Goal: Information Seeking & Learning: Learn about a topic

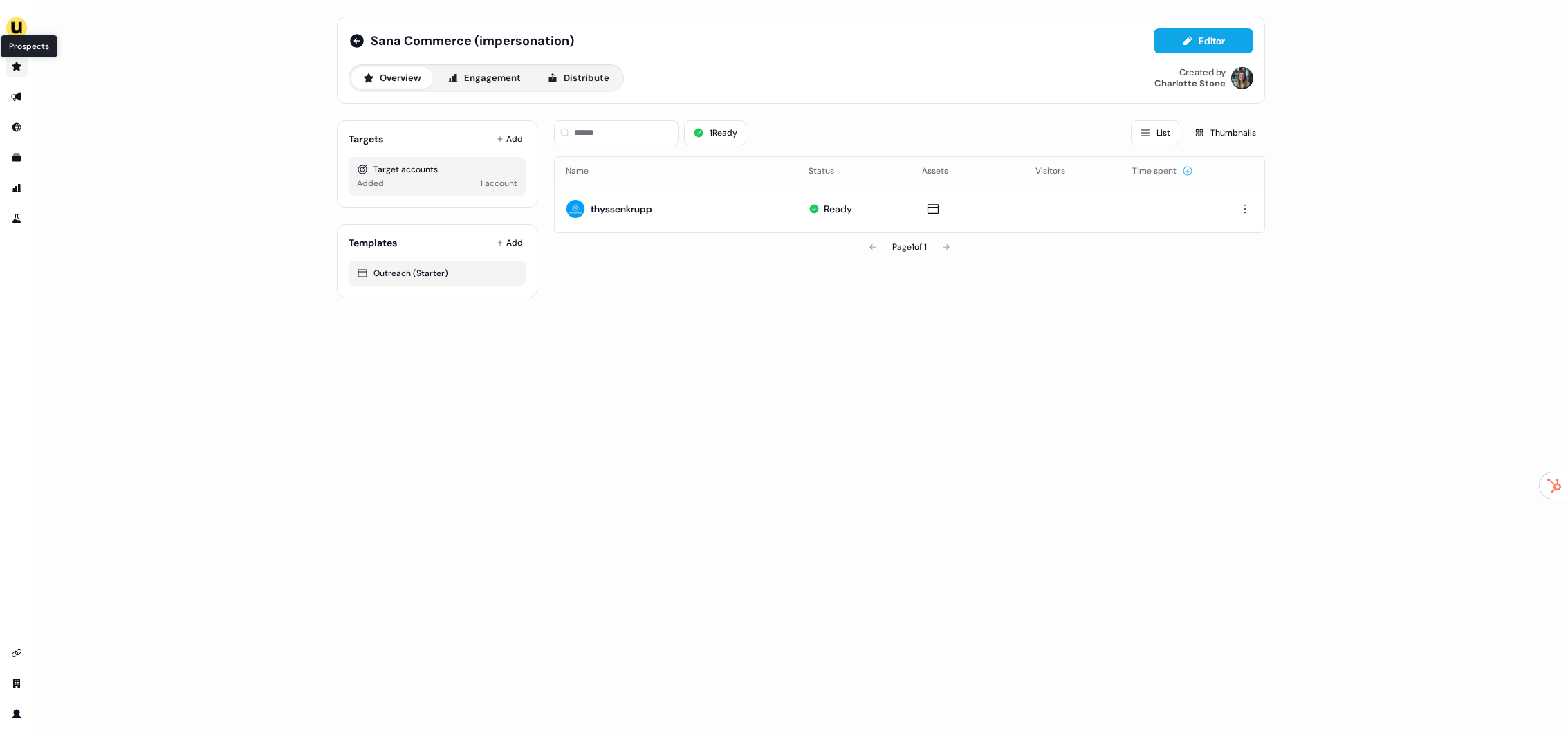
click at [21, 69] on icon "Go to prospects" at bounding box center [16, 66] width 11 height 11
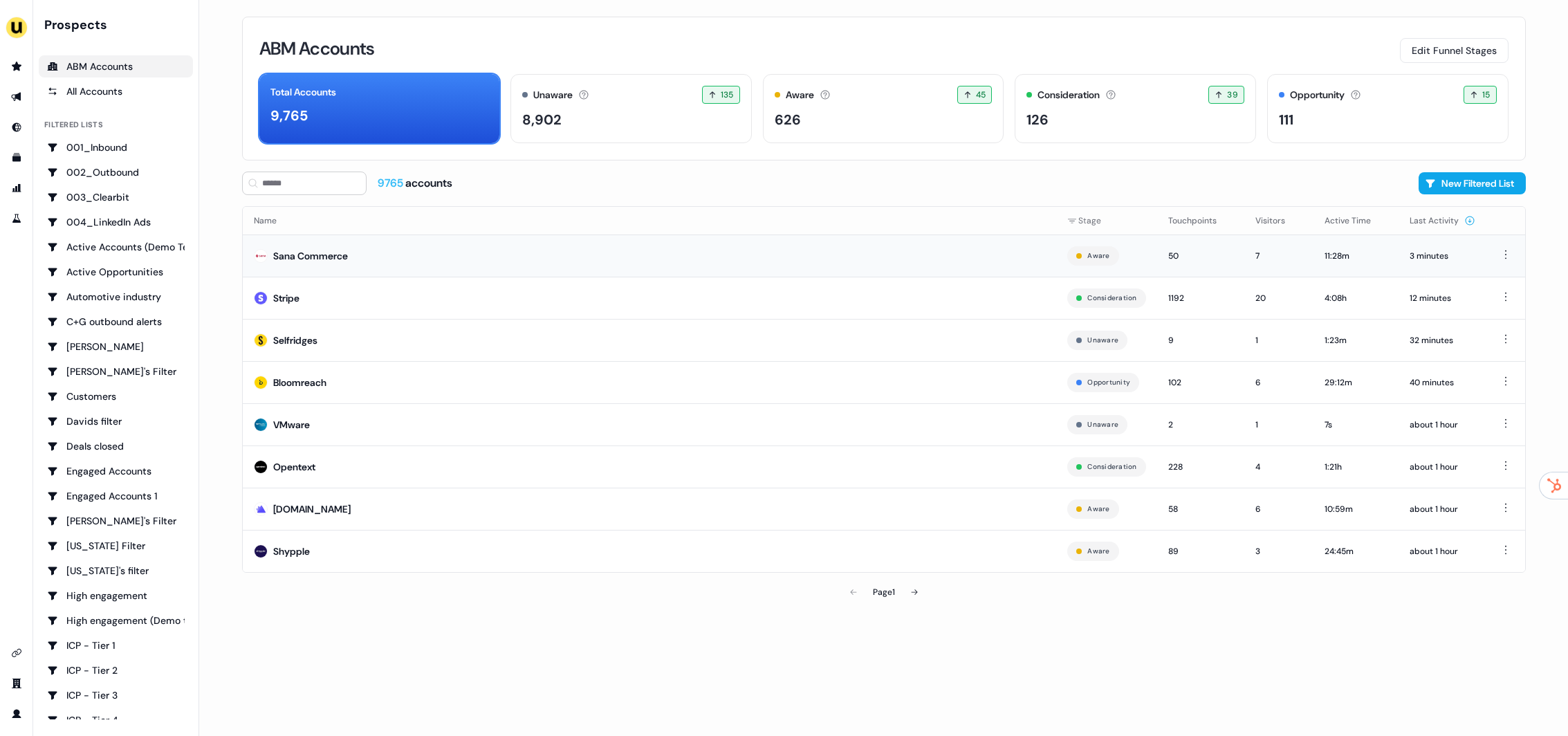
click at [478, 249] on td "Sana Commerce" at bounding box center [649, 256] width 814 height 43
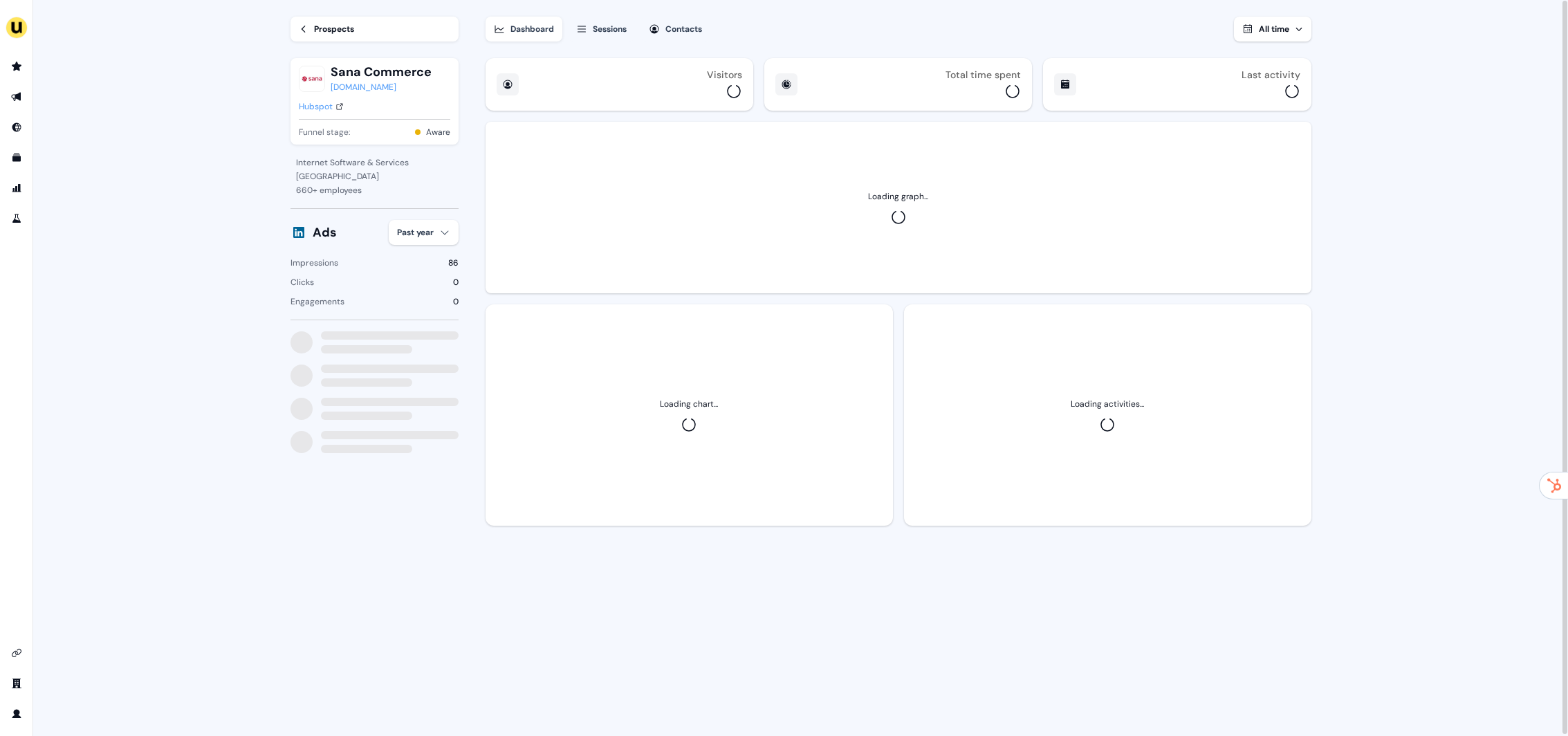
click at [631, 34] on button "Sessions" at bounding box center [601, 28] width 67 height 24
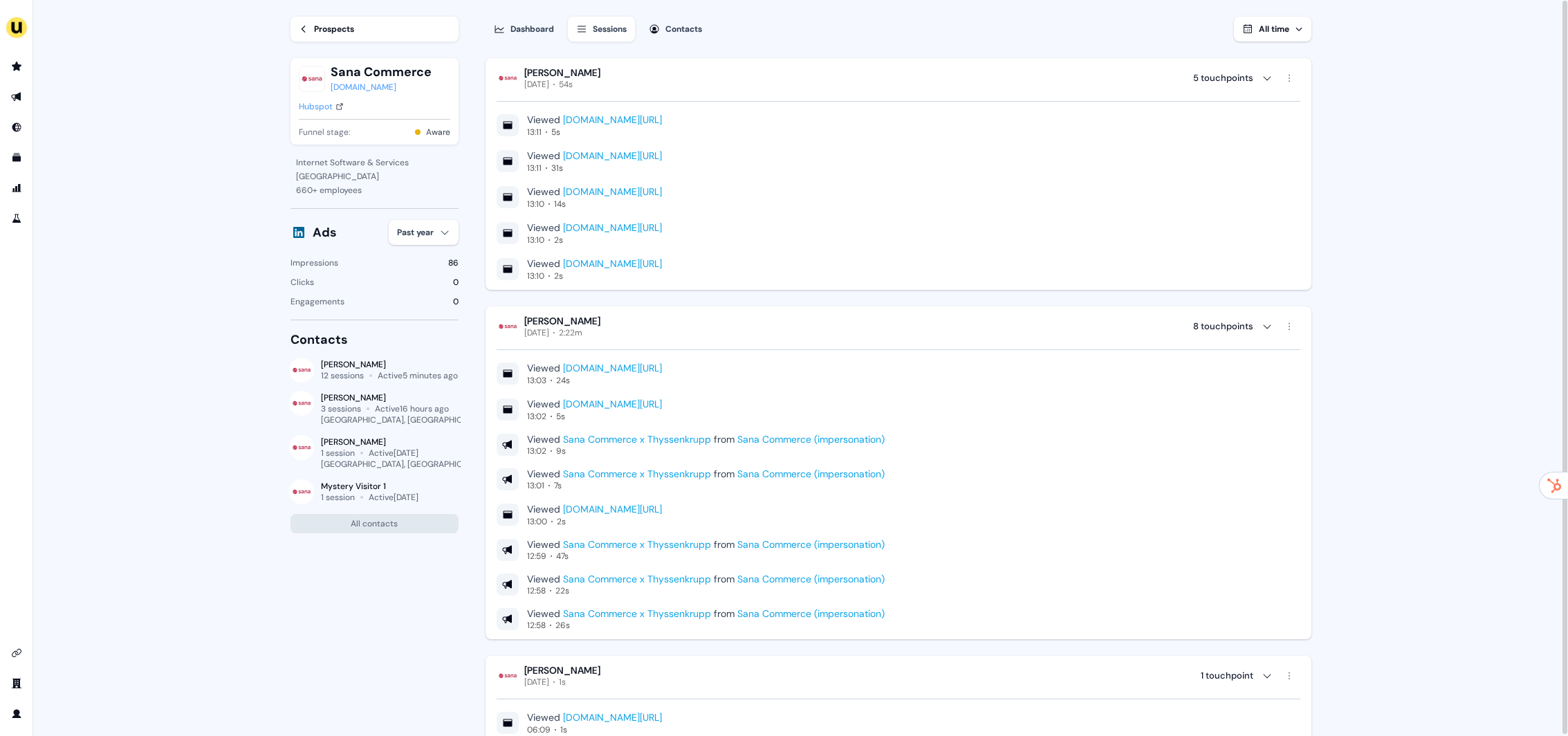
drag, startPoint x: 773, startPoint y: 93, endPoint x: 887, endPoint y: 291, distance: 228.5
click at [855, 287] on div "Veronika Jurowetzkaja Today 54s 5 touchpoints Viewed www.userled.io/articles/sc…" at bounding box center [899, 174] width 826 height 232
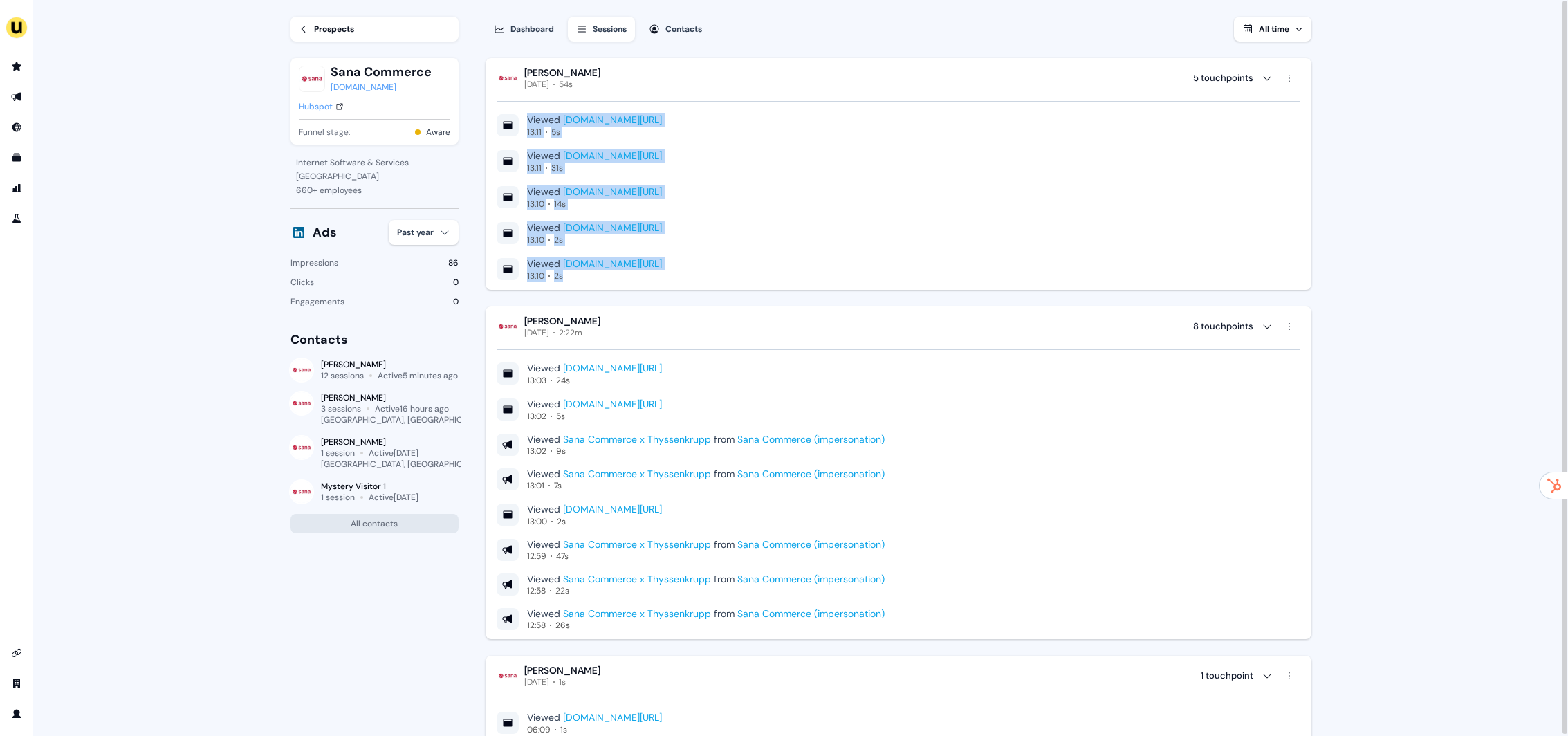
drag, startPoint x: 887, startPoint y: 291, endPoint x: 632, endPoint y: 101, distance: 318.0
click at [975, 262] on div "Viewed www.userled.io/free-tools/abm-landing-page 13:10 2s" at bounding box center [898, 268] width 803 height 24
drag, startPoint x: 1022, startPoint y: 279, endPoint x: 648, endPoint y: 100, distance: 414.6
click at [648, 100] on div "Viewed www.userled.io/articles/scaling-linkedin-abm-campaigns 13:11 5s Viewed w…" at bounding box center [898, 186] width 803 height 192
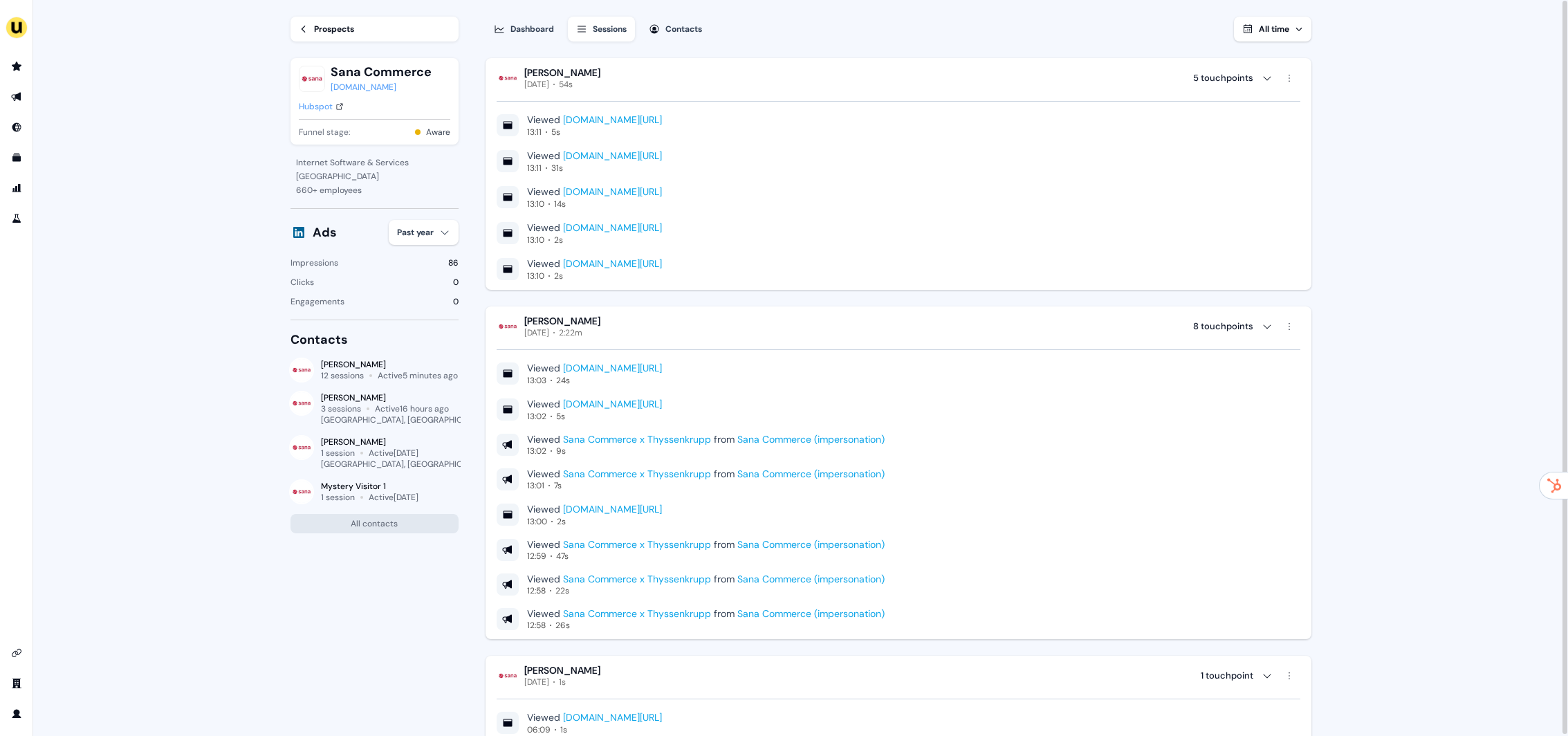
drag, startPoint x: 892, startPoint y: 244, endPoint x: 870, endPoint y: 262, distance: 28.4
click at [891, 243] on div "Viewed www.userled.io/free-tools/abm-landing-page 13:10 2s" at bounding box center [898, 233] width 803 height 24
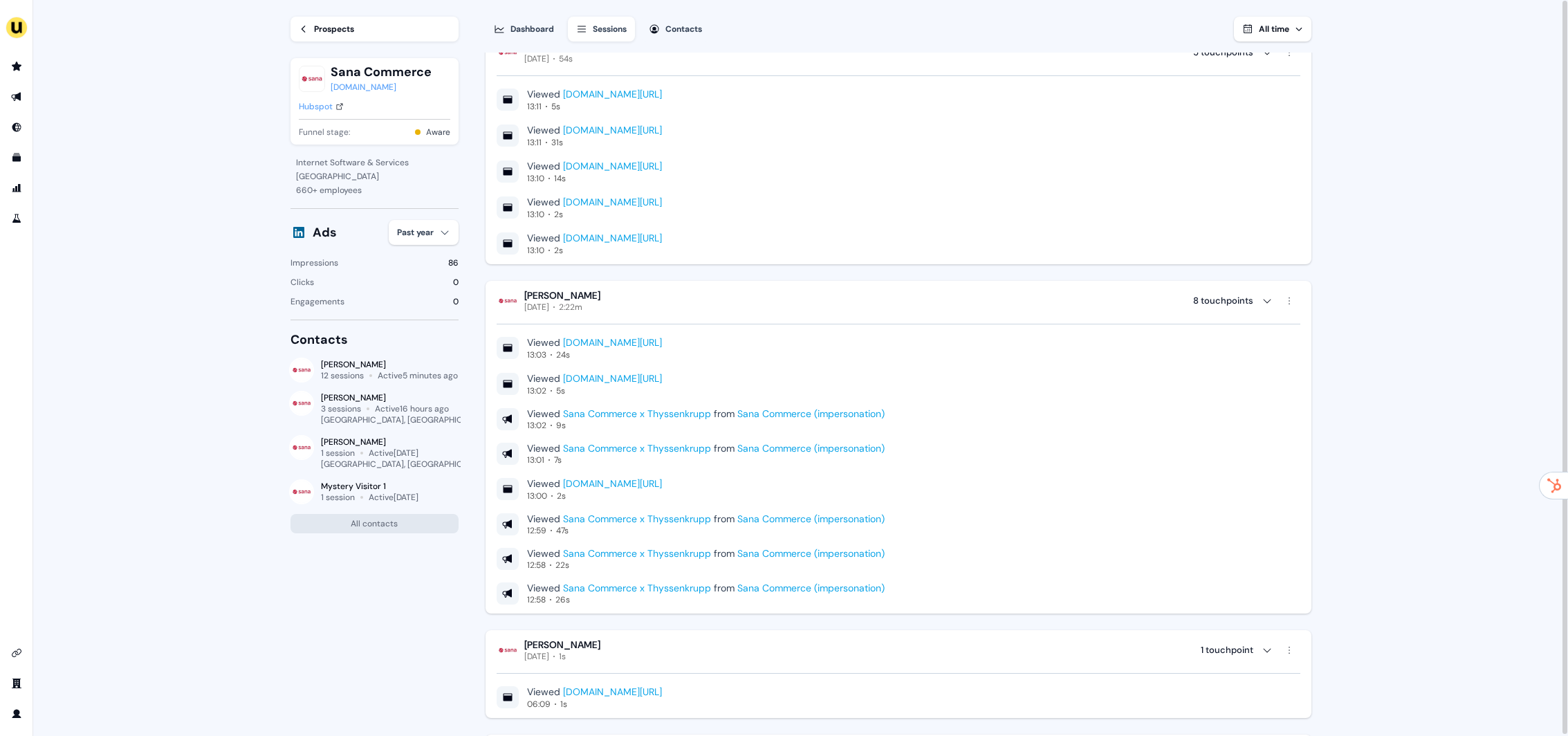
scroll to position [98, 0]
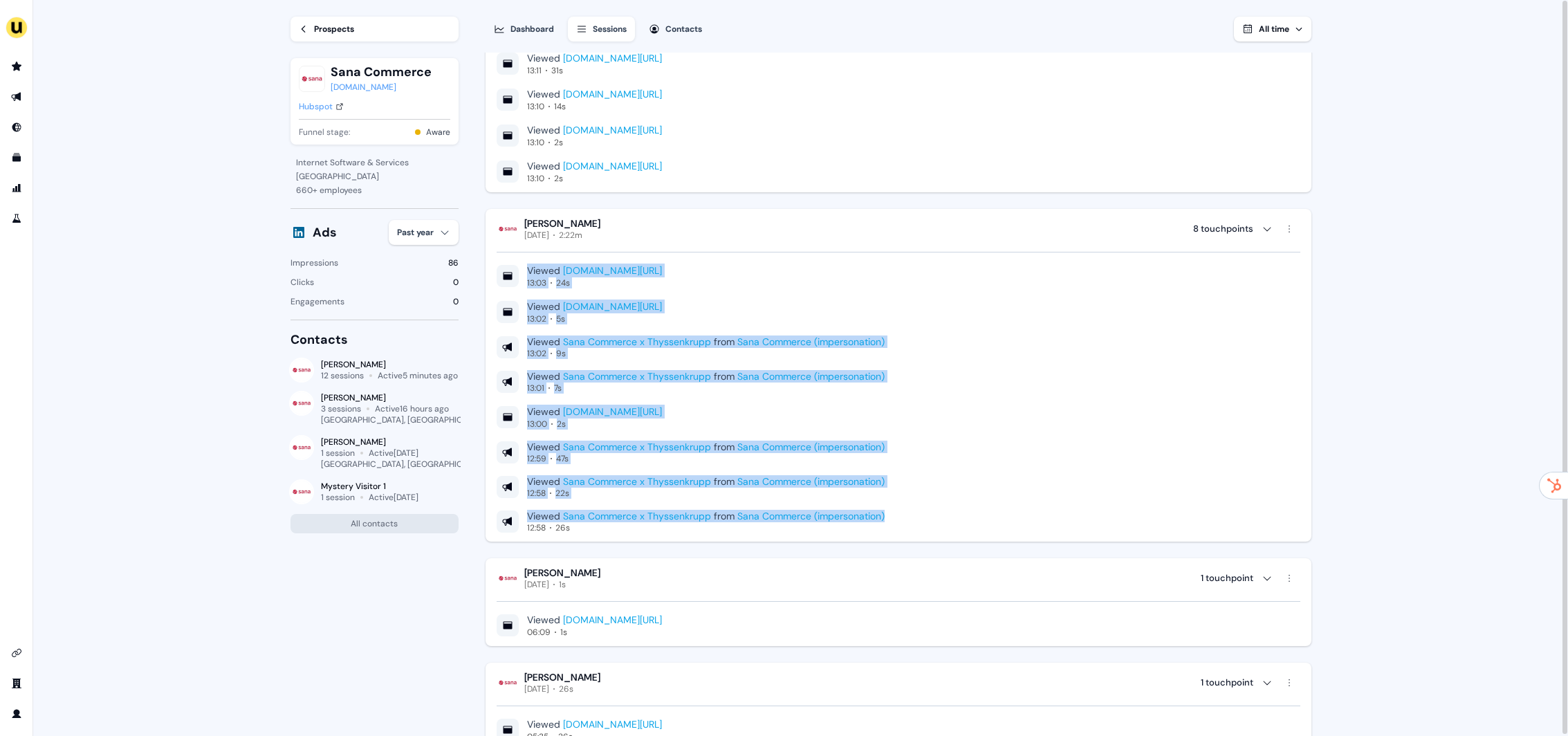
drag, startPoint x: 1005, startPoint y: 499, endPoint x: 633, endPoint y: 251, distance: 447.1
click at [638, 248] on div "Viewed www.userled.io/free-tools/abm-landing-page 13:03 24s Viewed www.userled.…" at bounding box center [898, 387] width 803 height 293
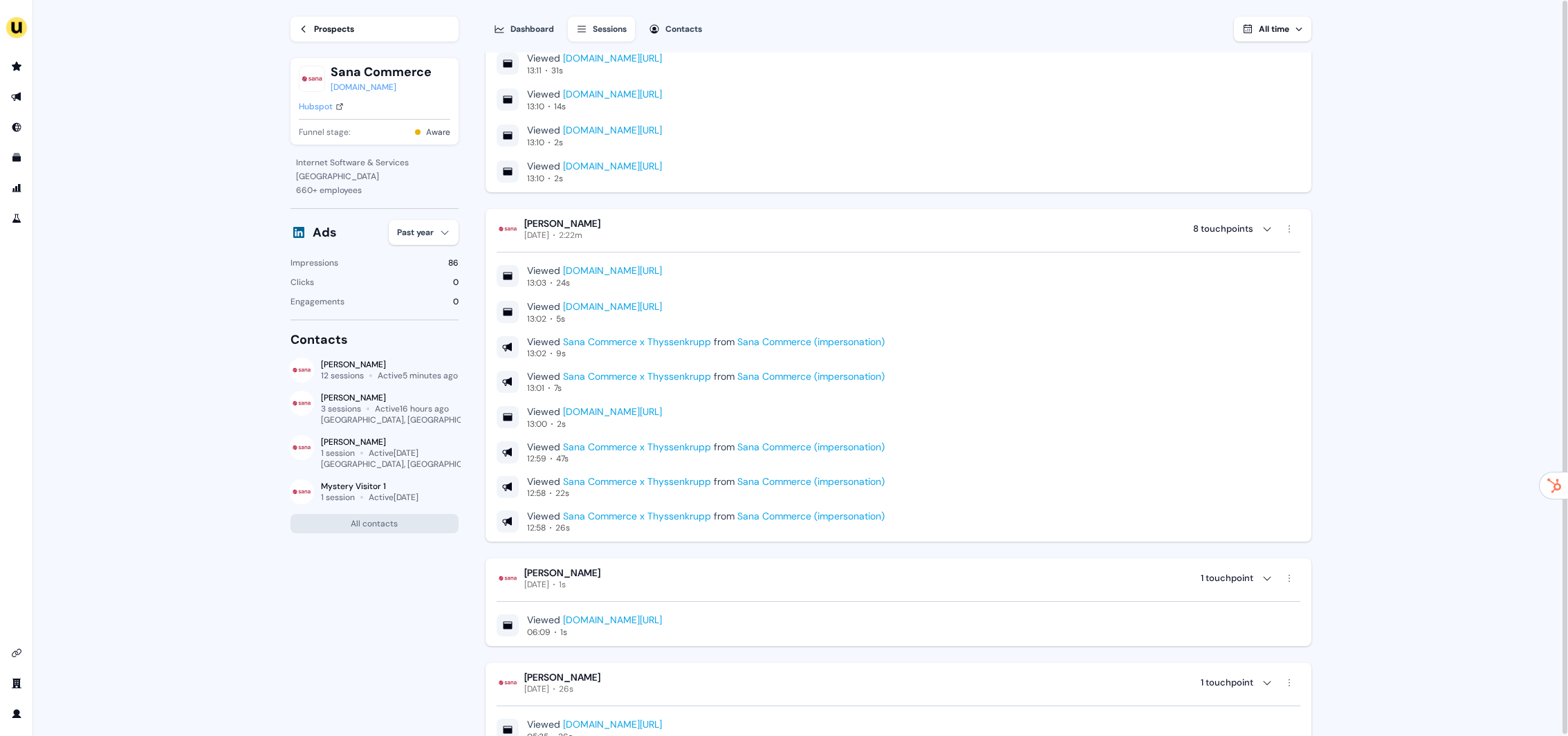
click at [1016, 491] on div "Viewed Sana Commerce x Thyssenkrupp from Sana Commerce (impersonation) 12:58 22s" at bounding box center [898, 488] width 803 height 24
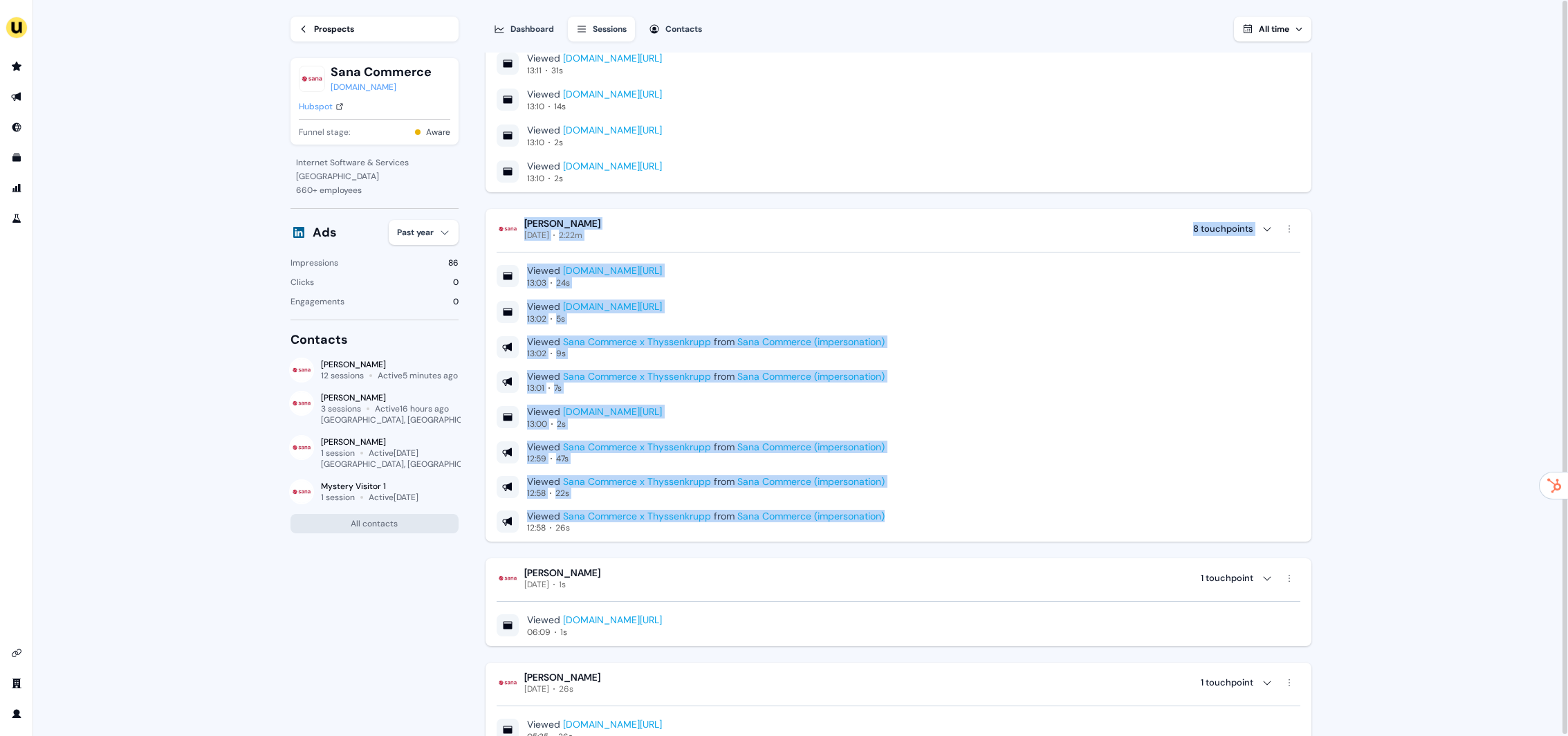
drag, startPoint x: 1063, startPoint y: 491, endPoint x: 553, endPoint y: 203, distance: 585.7
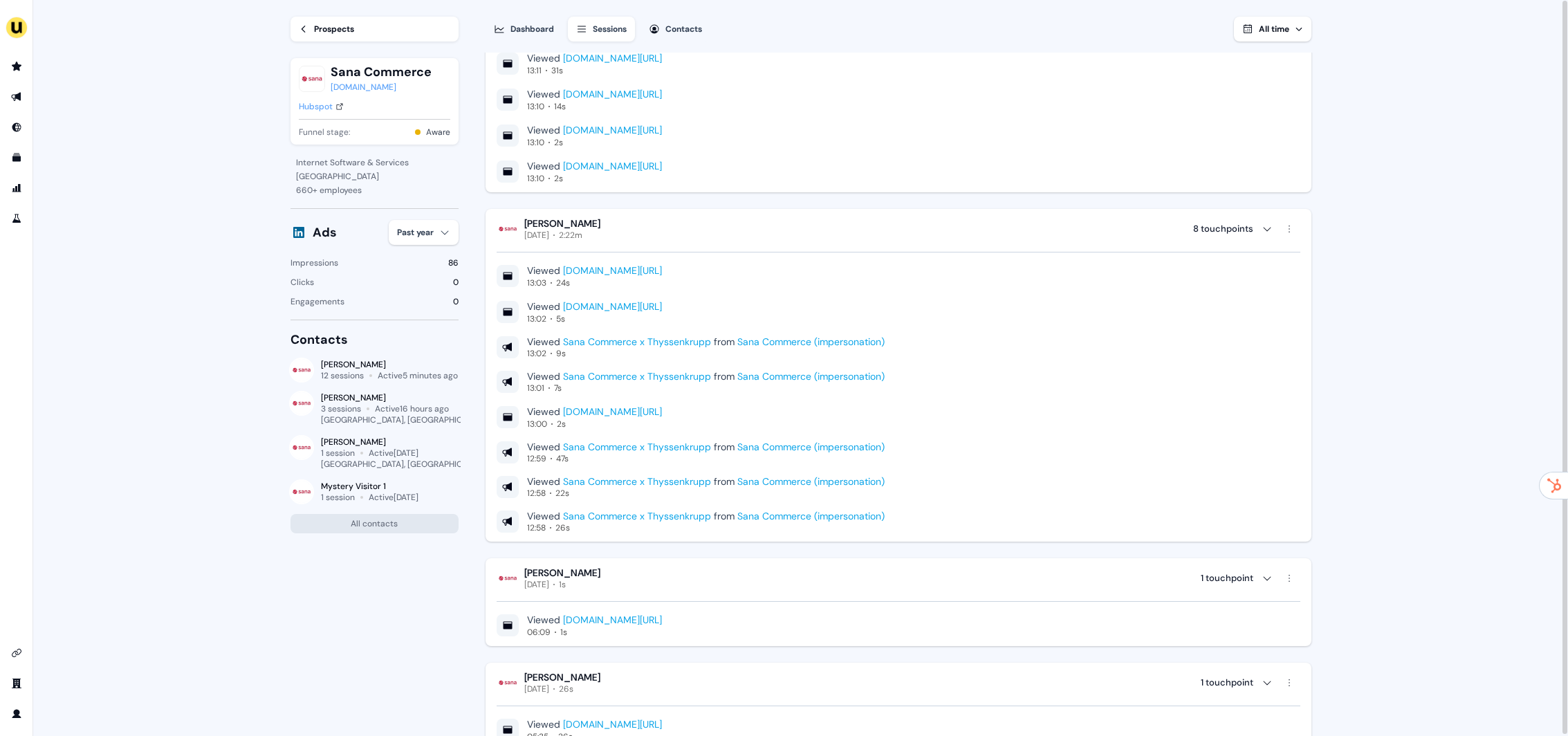
drag, startPoint x: 1096, startPoint y: 517, endPoint x: 1112, endPoint y: 528, distance: 19.4
click at [1095, 517] on div "Viewed Sana Commerce x Thyssenkrupp from Sana Commerce (impersonation) 12:58 26s" at bounding box center [898, 522] width 803 height 24
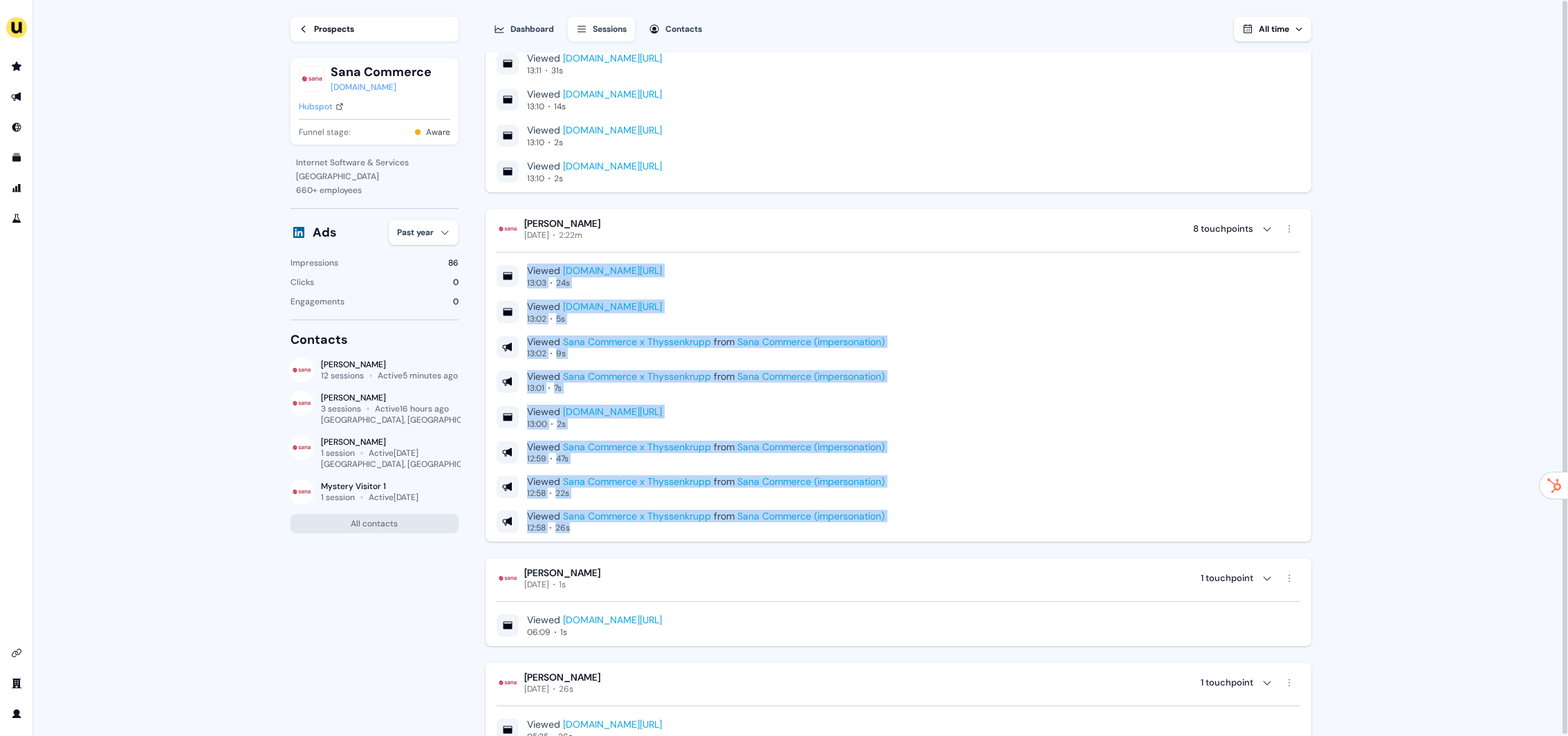
drag, startPoint x: 1113, startPoint y: 514, endPoint x: 717, endPoint y: 338, distance: 433.3
click at [627, 247] on div "Viewed www.userled.io/free-tools/abm-landing-page 13:03 24s Viewed www.userled.…" at bounding box center [898, 387] width 803 height 293
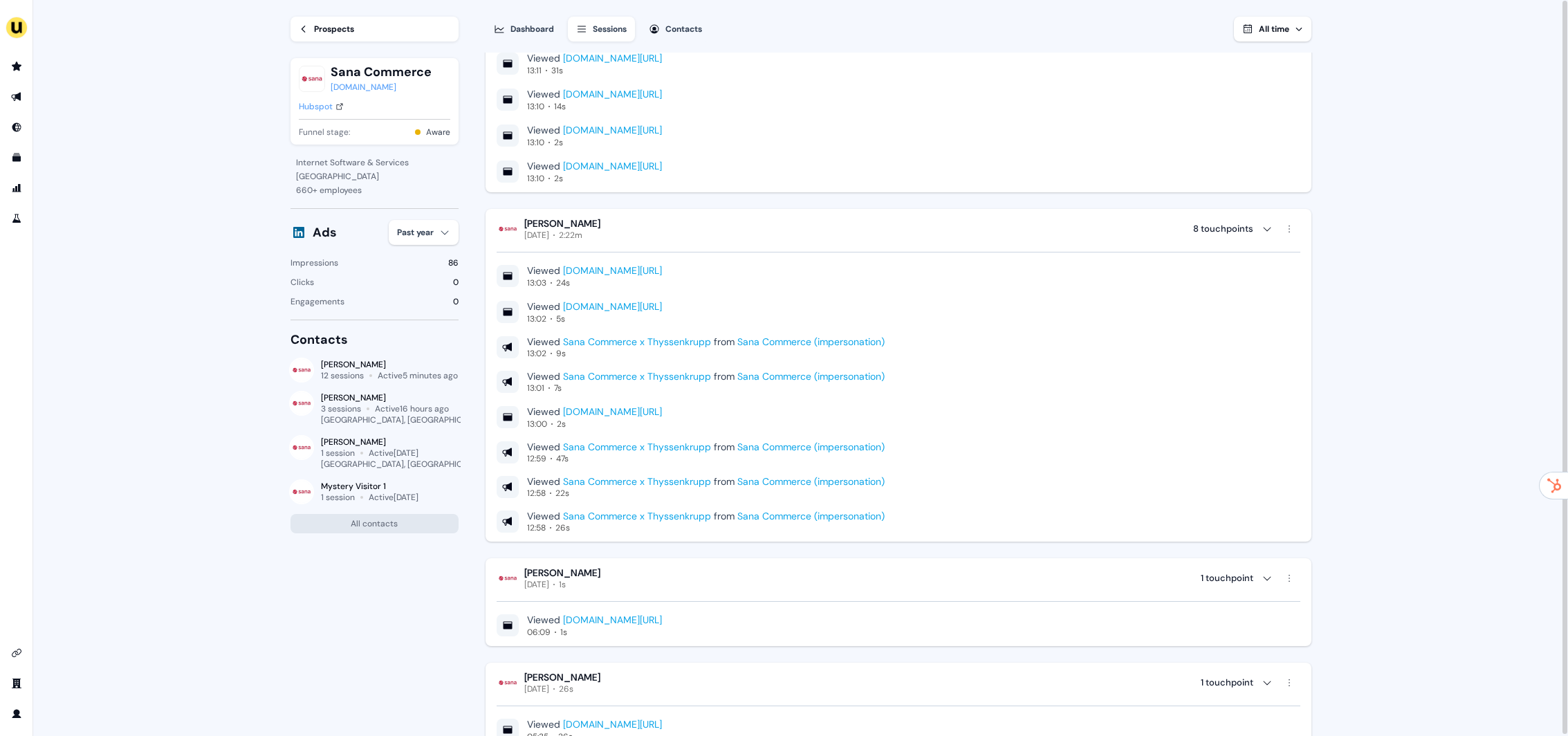
click at [1087, 508] on div "Viewed www.userled.io/free-tools/abm-landing-page 13:03 24s Viewed www.userled.…" at bounding box center [898, 387] width 803 height 293
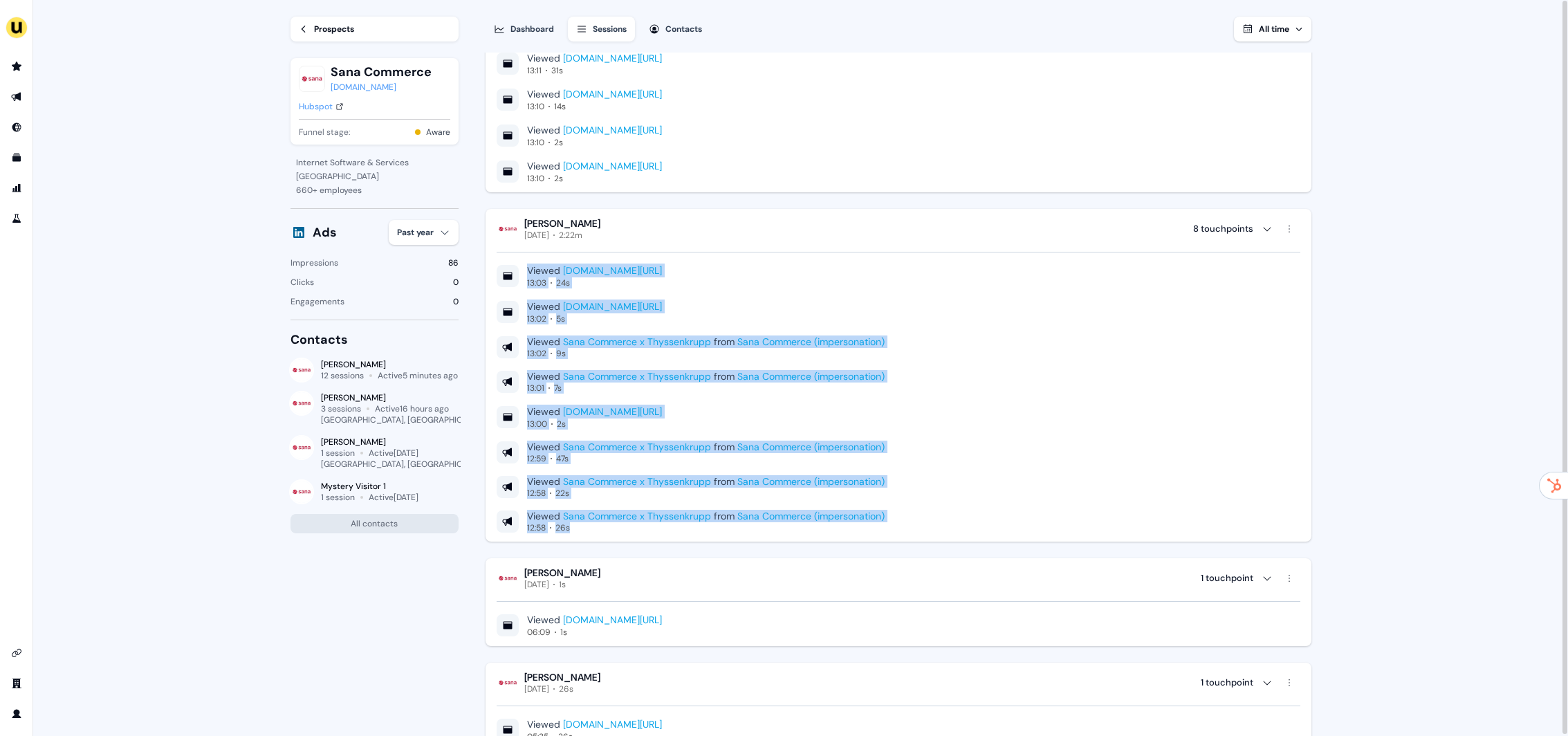
drag, startPoint x: 1130, startPoint y: 524, endPoint x: 771, endPoint y: 305, distance: 420.5
click at [736, 250] on div "Veronika Jurowetzkaja Today 2:22m 8 touchpoints Viewed www.userled.io/free-tool…" at bounding box center [899, 375] width 826 height 333
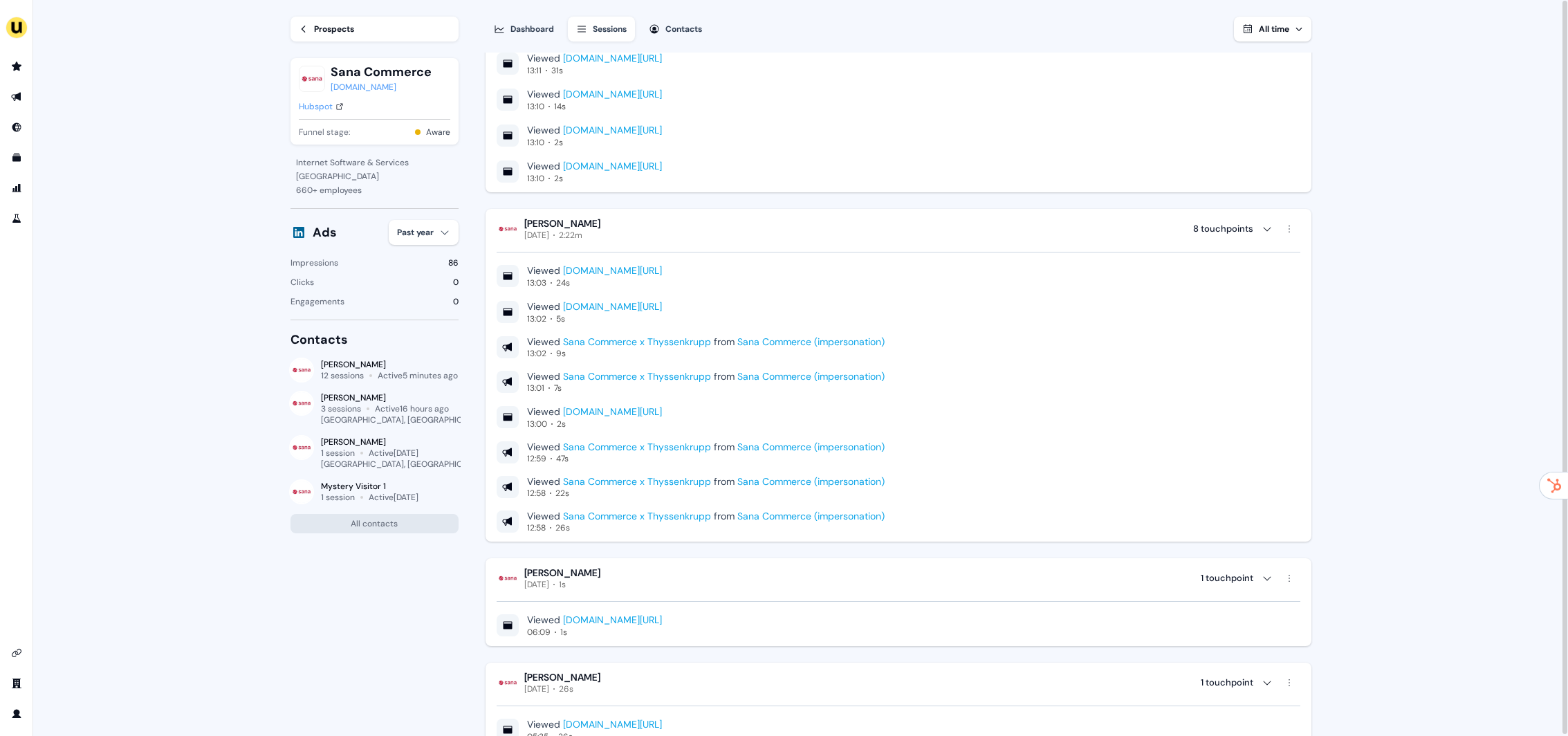
click at [1098, 479] on div "Viewed Sana Commerce x Thyssenkrupp from Sana Commerce (impersonation) 12:58 22s" at bounding box center [898, 488] width 803 height 24
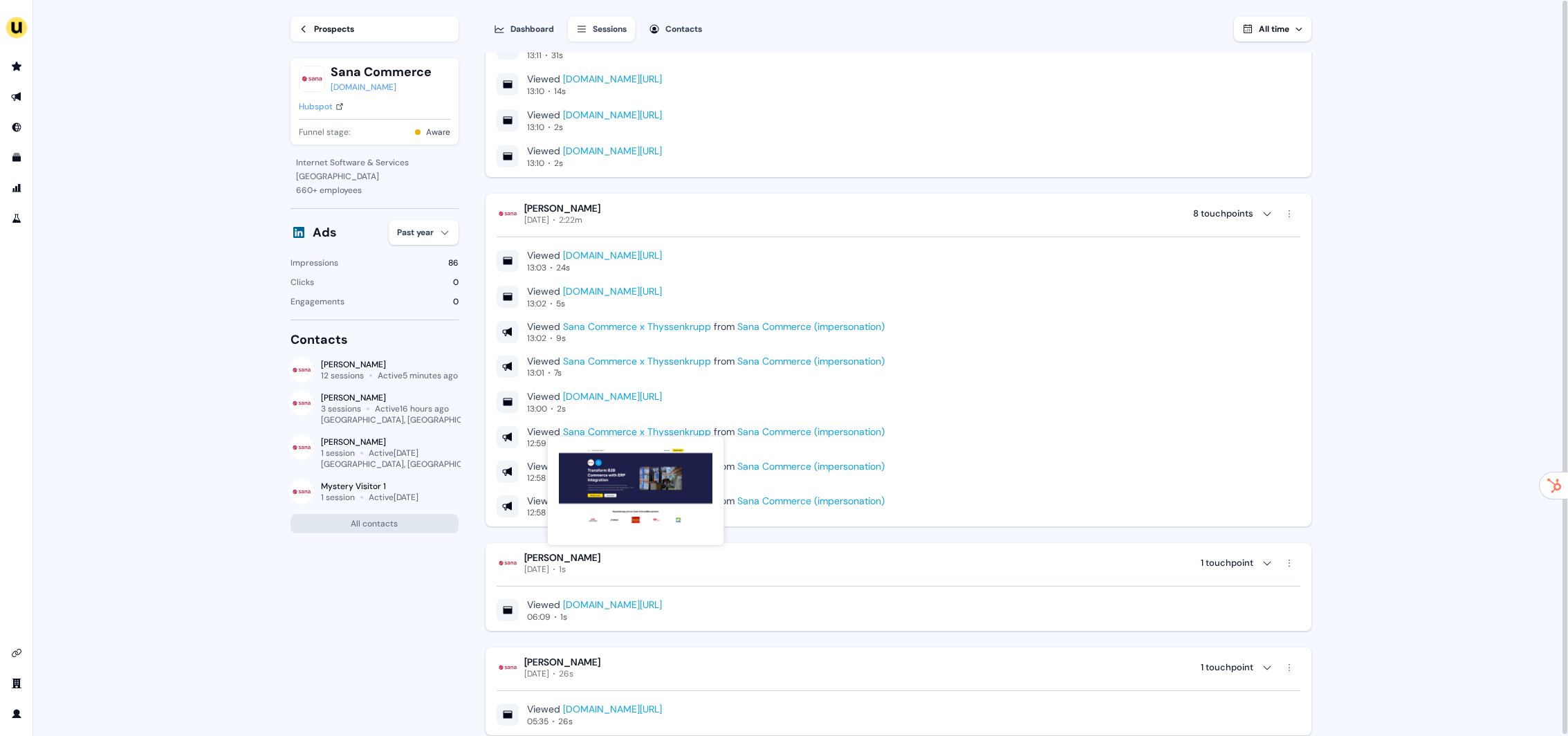
scroll to position [131, 0]
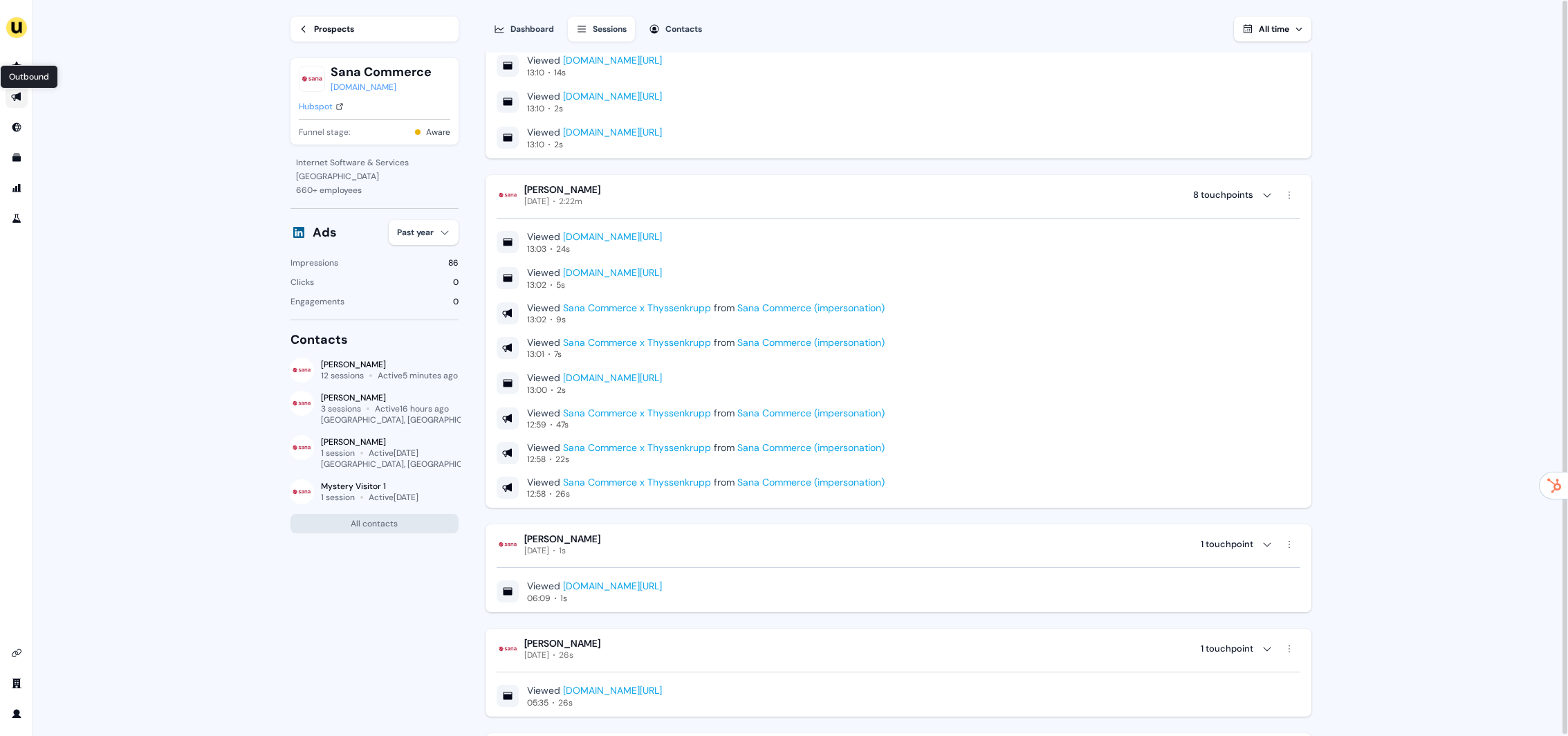
click at [19, 100] on icon "Go to outbound experience" at bounding box center [15, 97] width 10 height 9
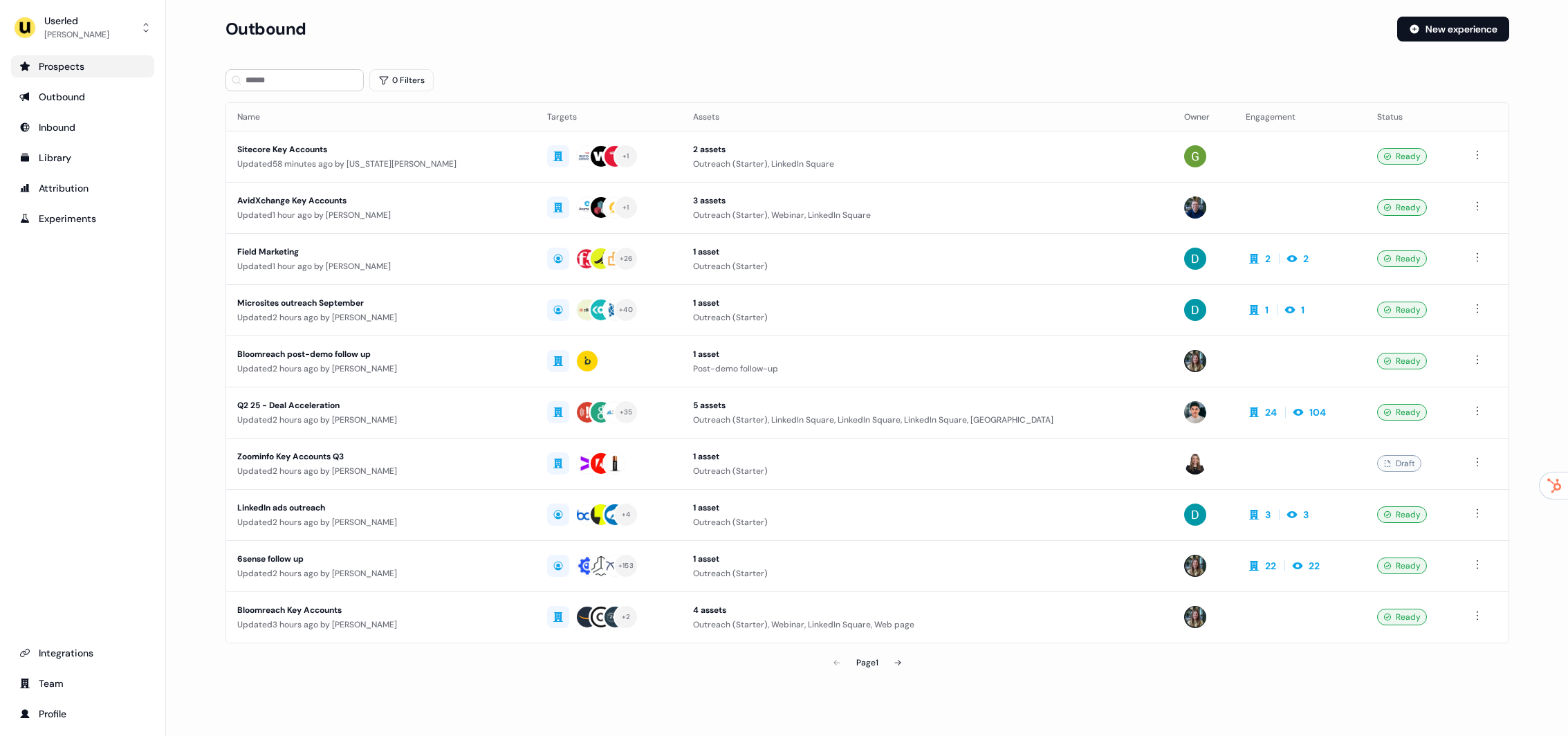
click at [12, 65] on link "Prospects" at bounding box center [82, 66] width 143 height 22
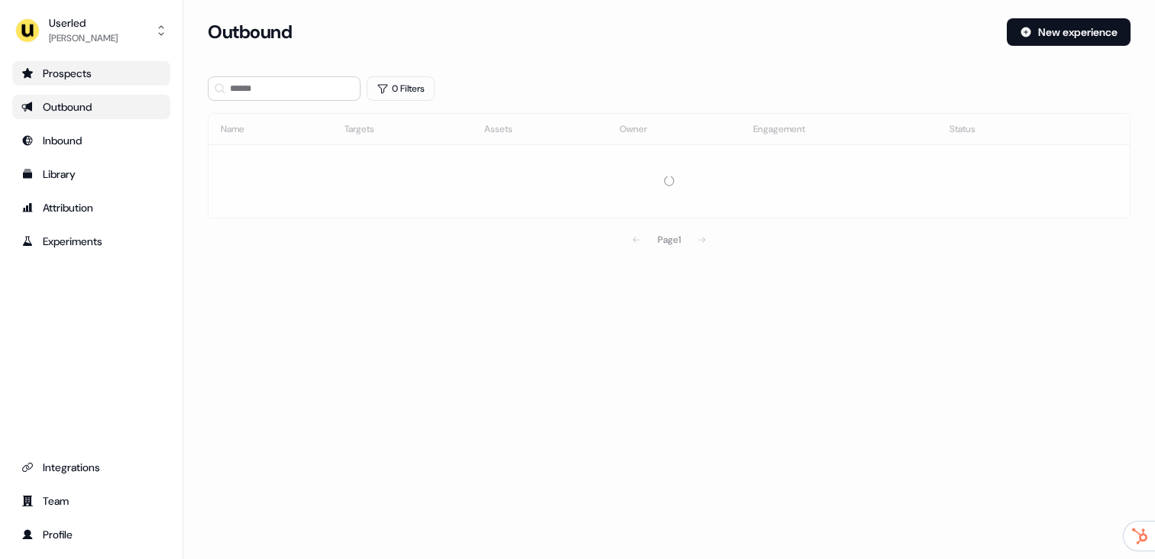
click at [151, 78] on div "Prospects" at bounding box center [91, 73] width 140 height 15
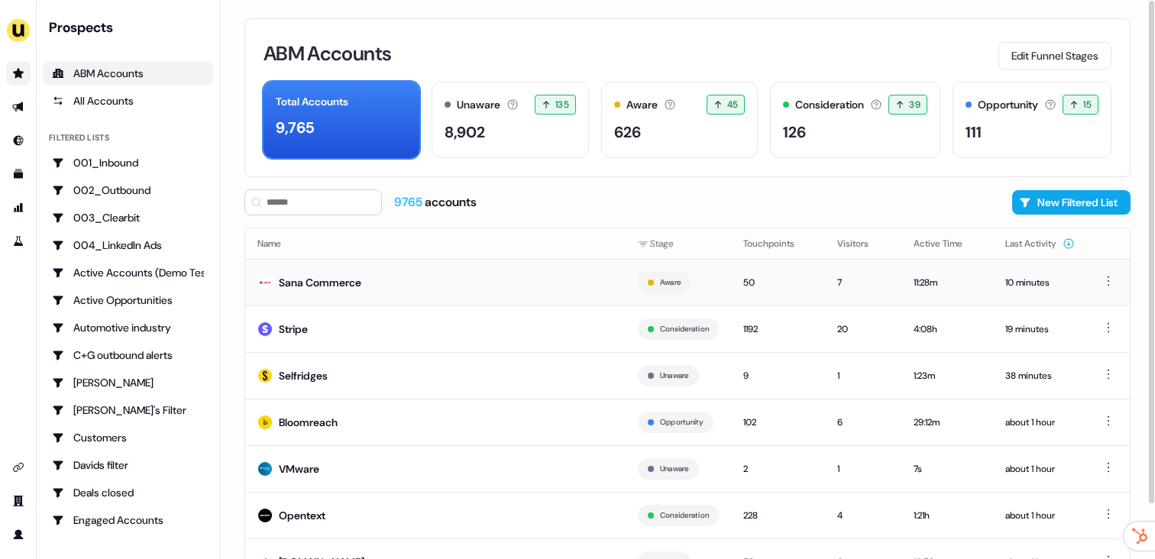
click at [388, 285] on td "Sana Commerce" at bounding box center [435, 282] width 380 height 47
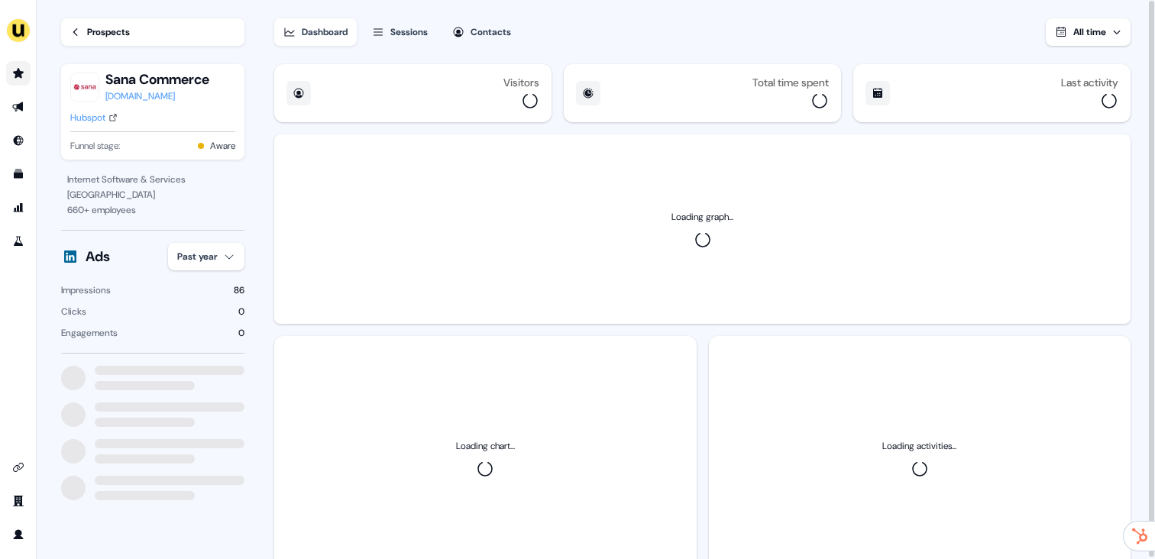
click at [405, 33] on div "Sessions" at bounding box center [408, 31] width 37 height 15
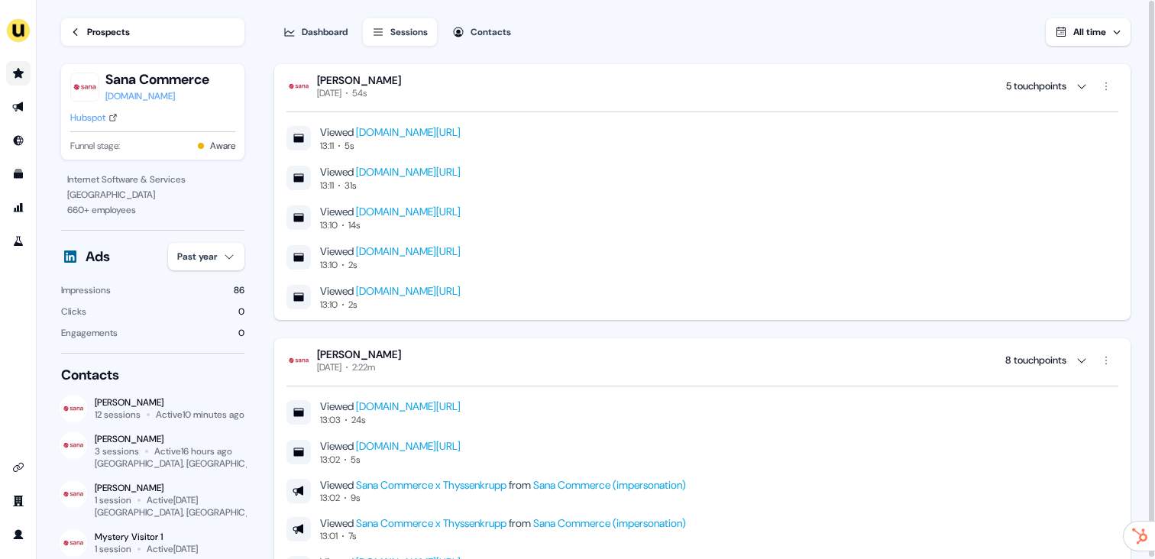
click at [460, 171] on link "www.userled.io/articles/scaling-linkedin-abm-campaigns" at bounding box center [408, 172] width 105 height 14
click at [464, 375] on div "Viewed www.userled.io/free-tools/abm-landing-page 13:03 24s Viewed www.userled.…" at bounding box center [702, 534] width 832 height 323
click at [401, 358] on div "Veronika Jurowetzkaja" at bounding box center [359, 354] width 84 height 14
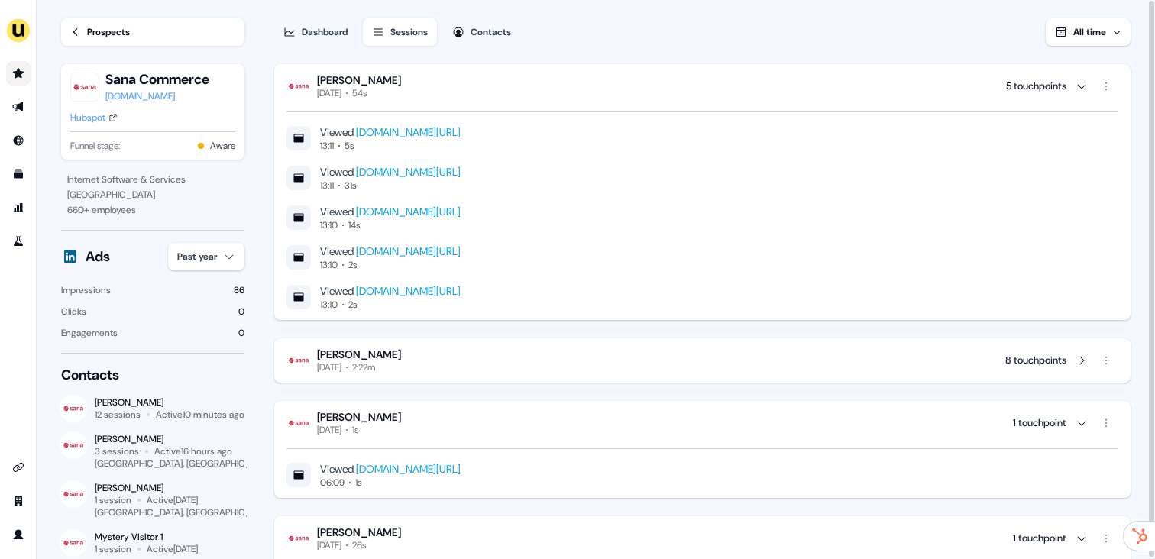
drag, startPoint x: 469, startPoint y: 440, endPoint x: 468, endPoint y: 448, distance: 8.4
click at [469, 440] on div "Viewed www.userled.io/free-tools/abm-landing-page 06:09 1s" at bounding box center [702, 462] width 832 height 53
drag, startPoint x: 470, startPoint y: 432, endPoint x: 483, endPoint y: 457, distance: 28.0
click at [470, 432] on div "Veronika Jurowetzkaja Today 1s 1 touchpoint" at bounding box center [702, 423] width 832 height 26
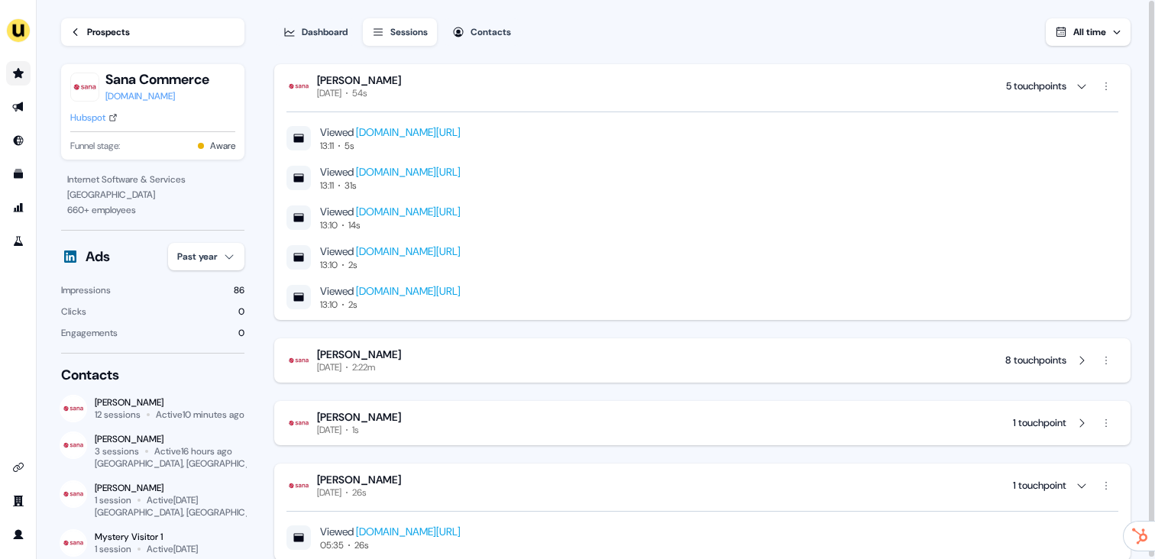
click at [435, 484] on div "Veronika Jurowetzkaja Today 26s 1 touchpoint" at bounding box center [702, 486] width 832 height 26
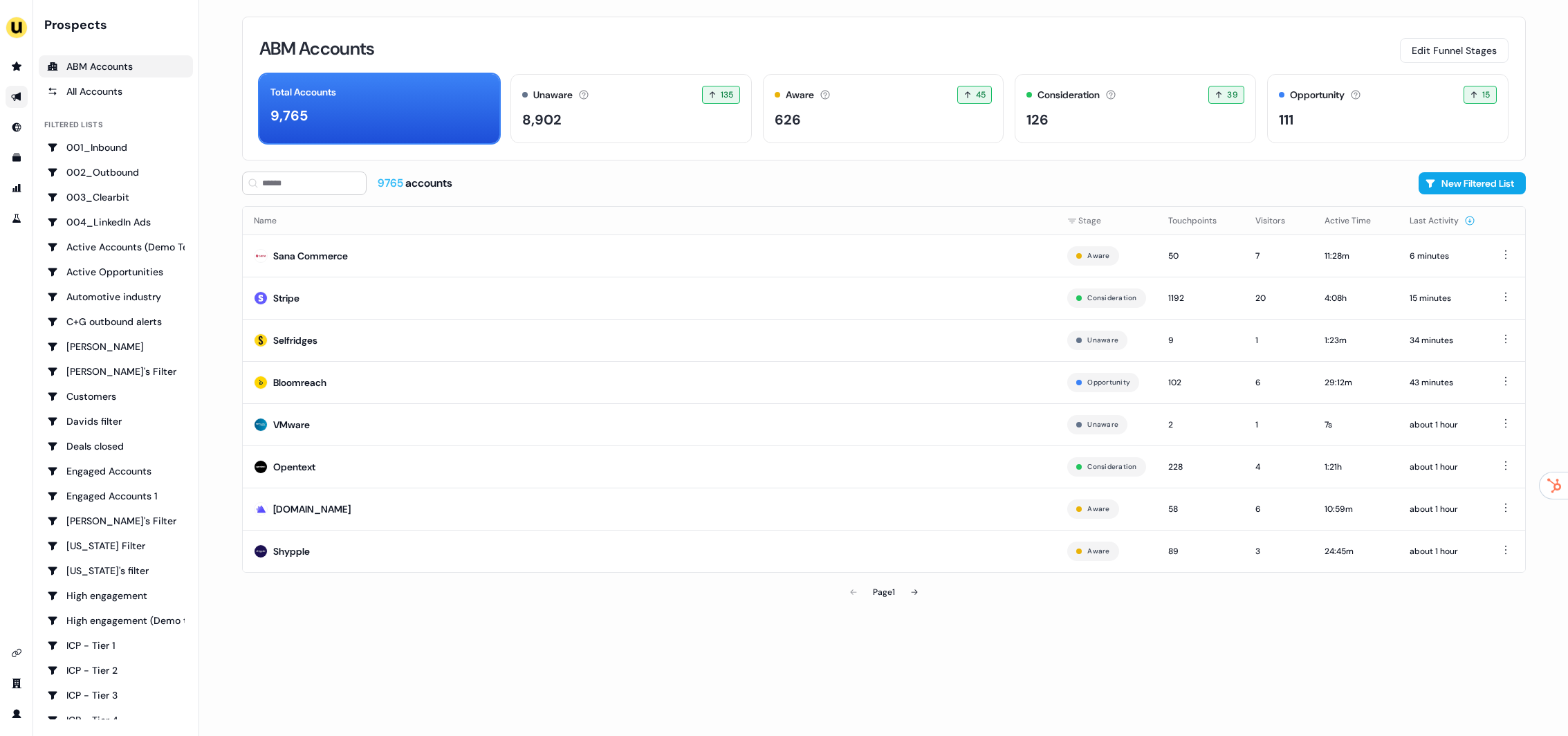
click at [20, 103] on link "Go to outbound experience" at bounding box center [16, 97] width 22 height 22
